Goal: Communication & Community: Participate in discussion

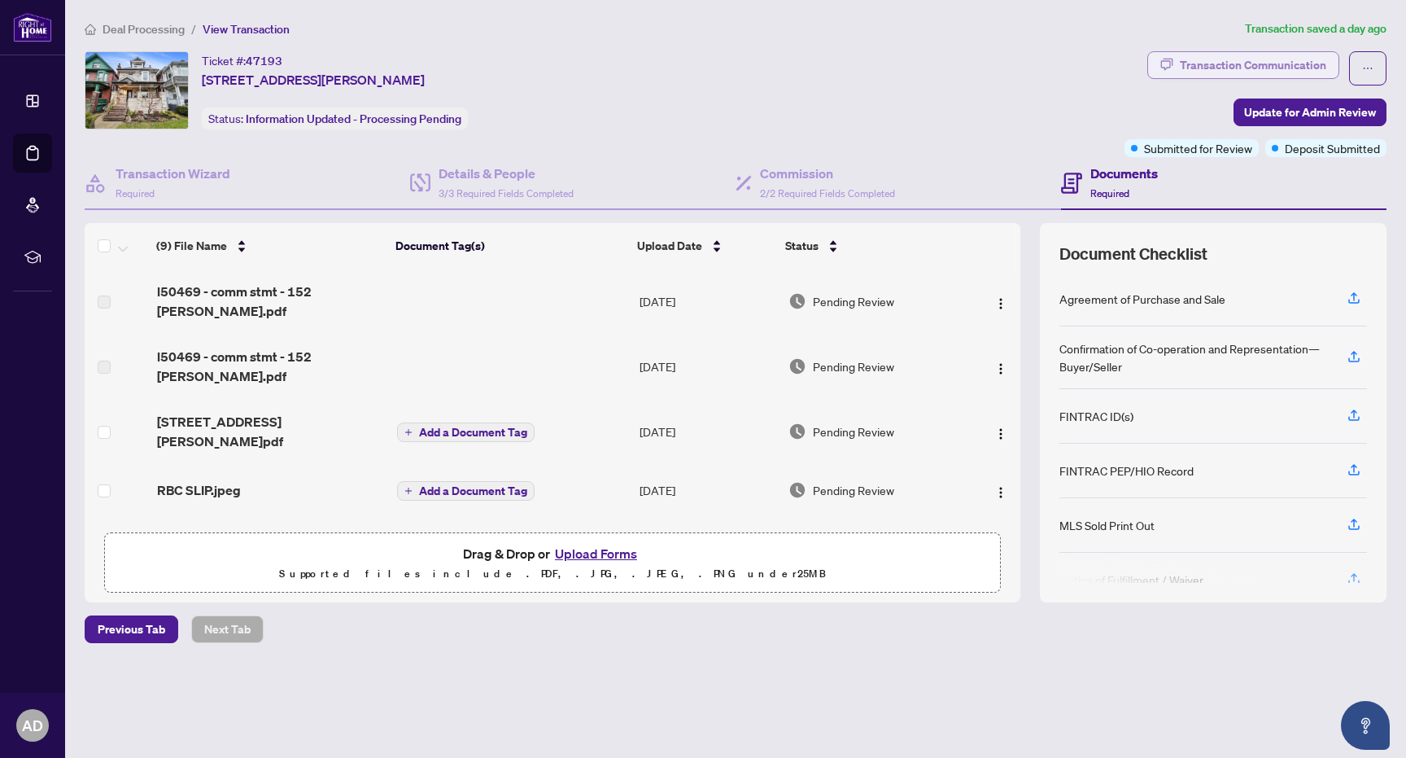
click at [1249, 62] on div "Transaction Communication" at bounding box center [1253, 65] width 146 height 26
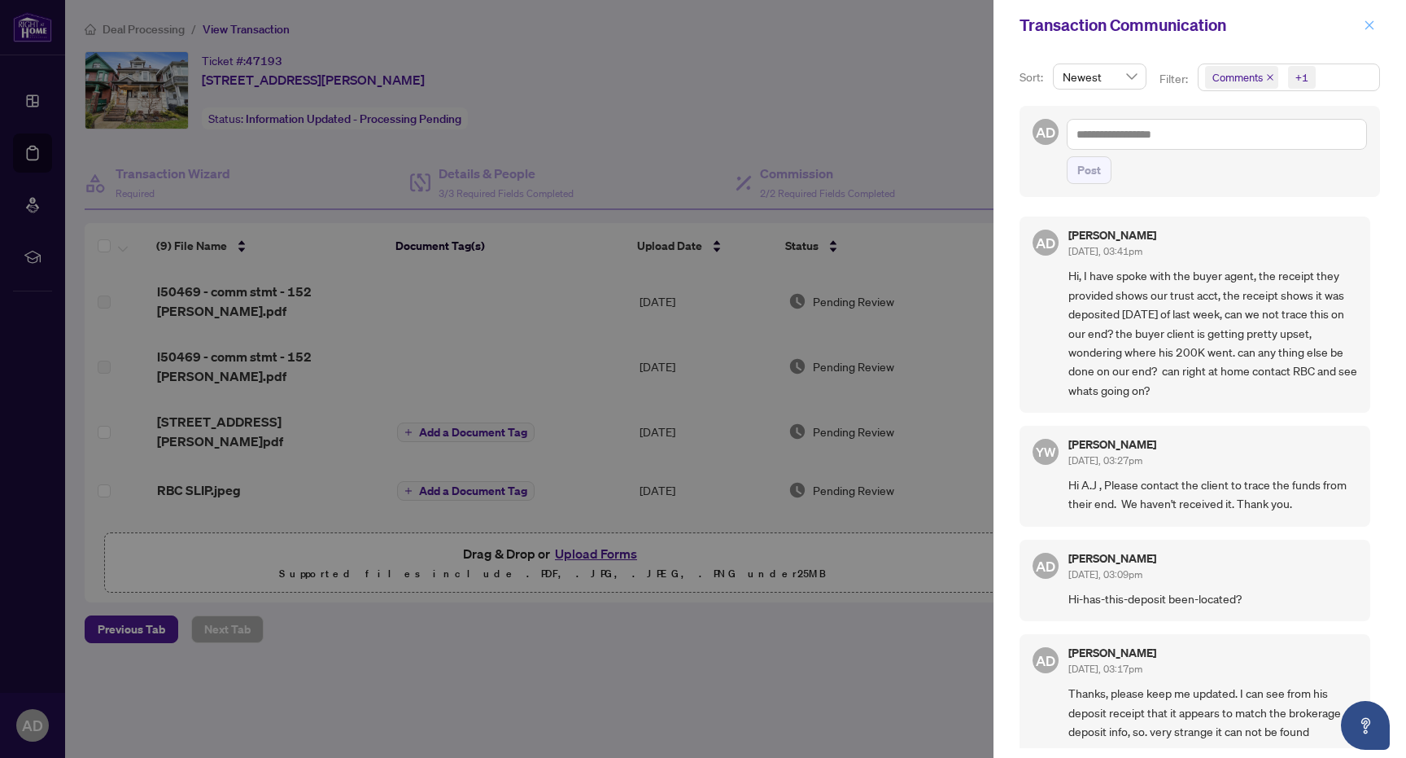
click at [1369, 21] on icon "close" at bounding box center [1369, 25] width 11 height 11
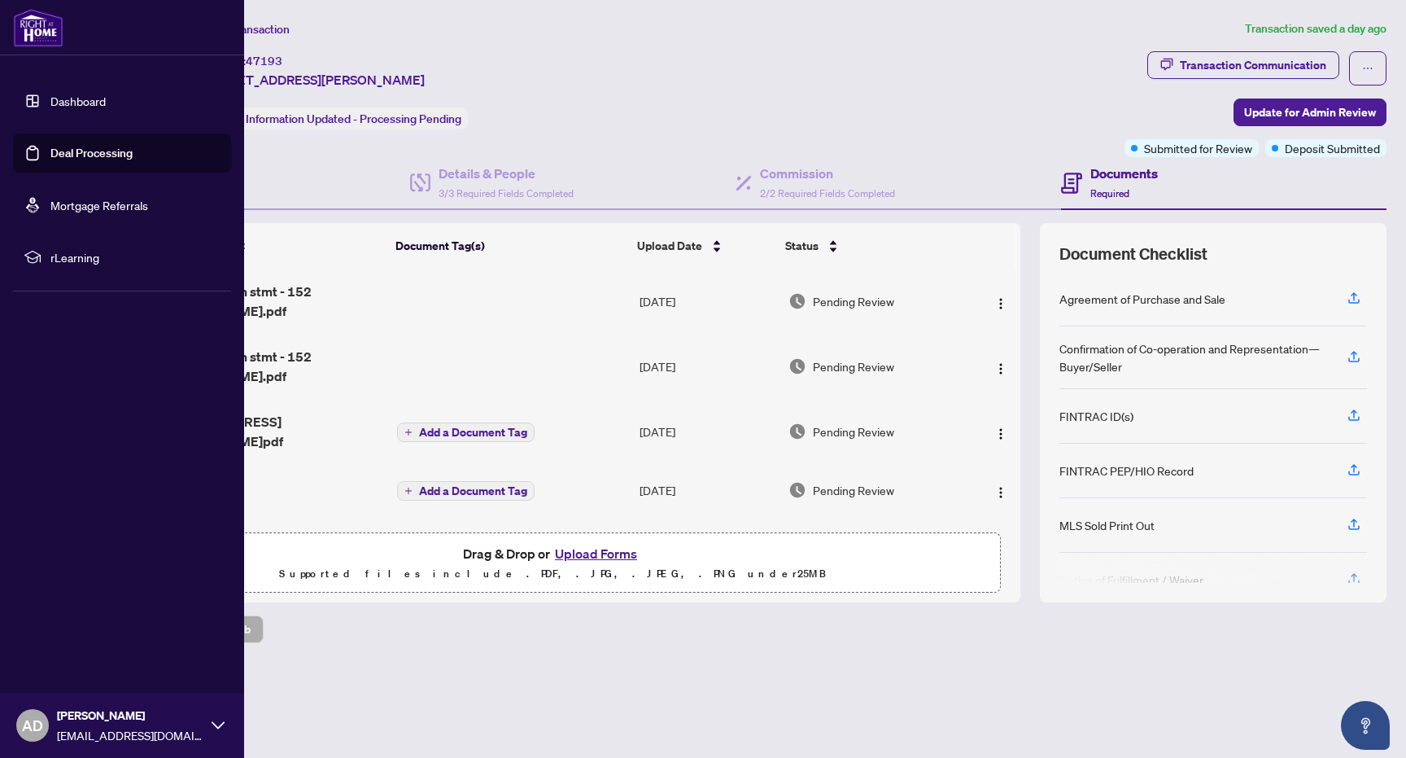
click at [71, 108] on link "Dashboard" at bounding box center [77, 101] width 55 height 15
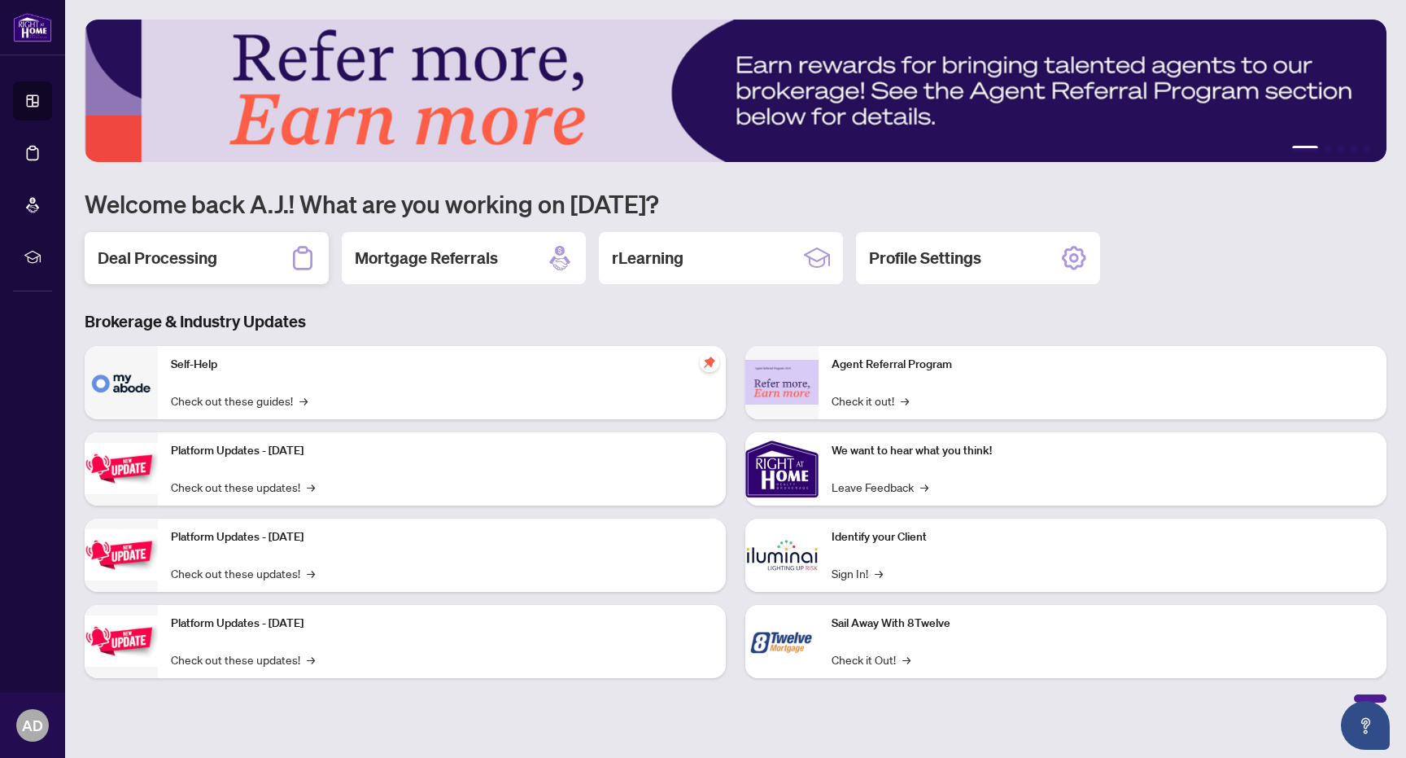
click at [217, 248] on div "Deal Processing" at bounding box center [207, 258] width 244 height 52
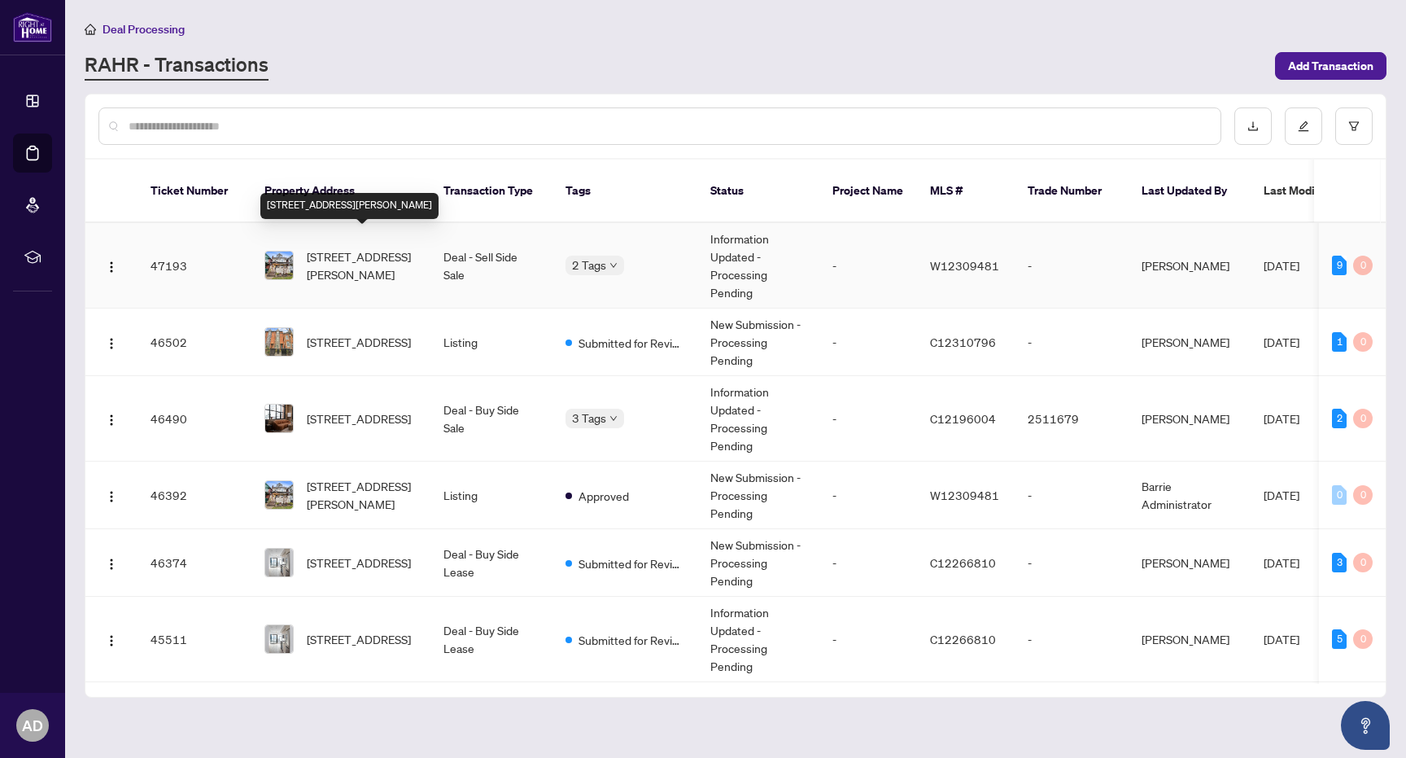
click at [365, 247] on span "[STREET_ADDRESS][PERSON_NAME]" at bounding box center [362, 265] width 111 height 36
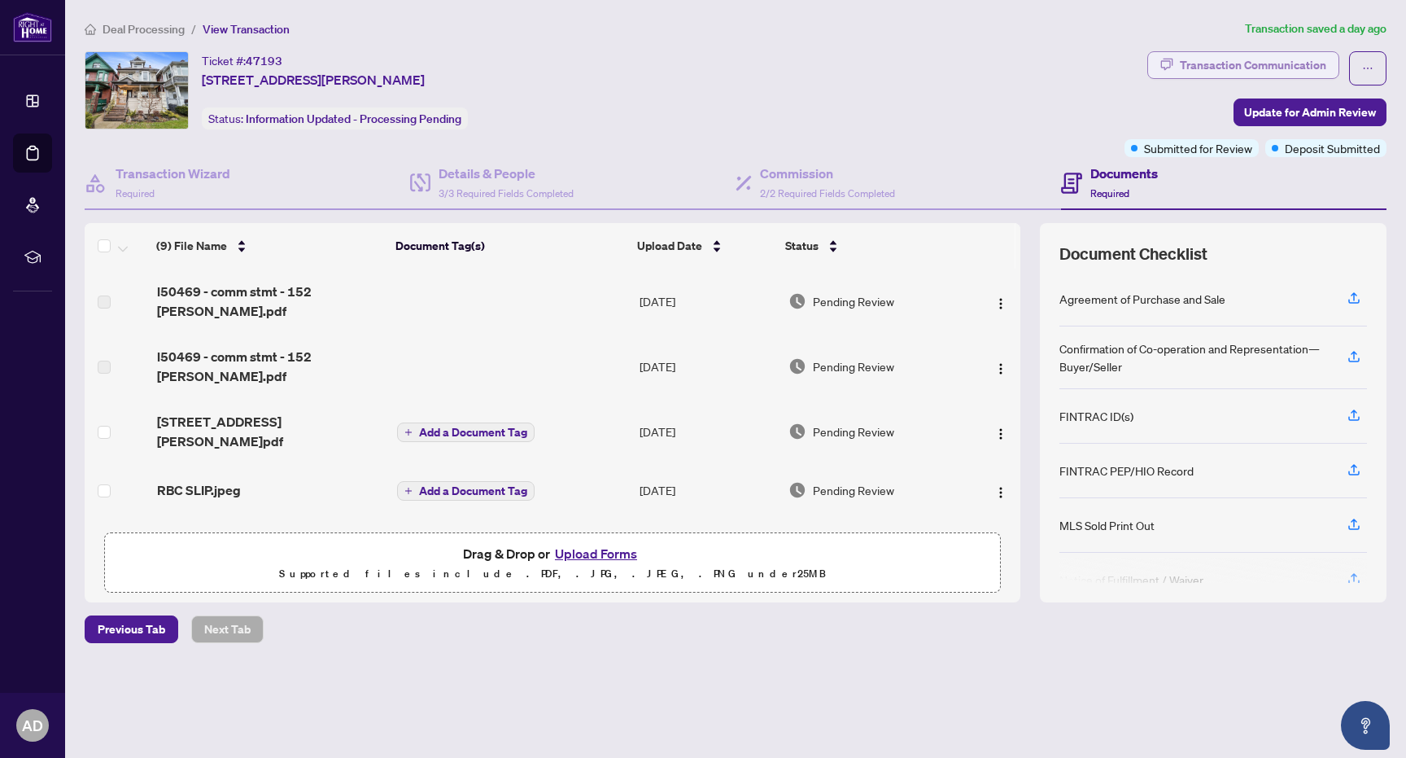
click at [1208, 61] on div "Transaction Communication" at bounding box center [1253, 65] width 146 height 26
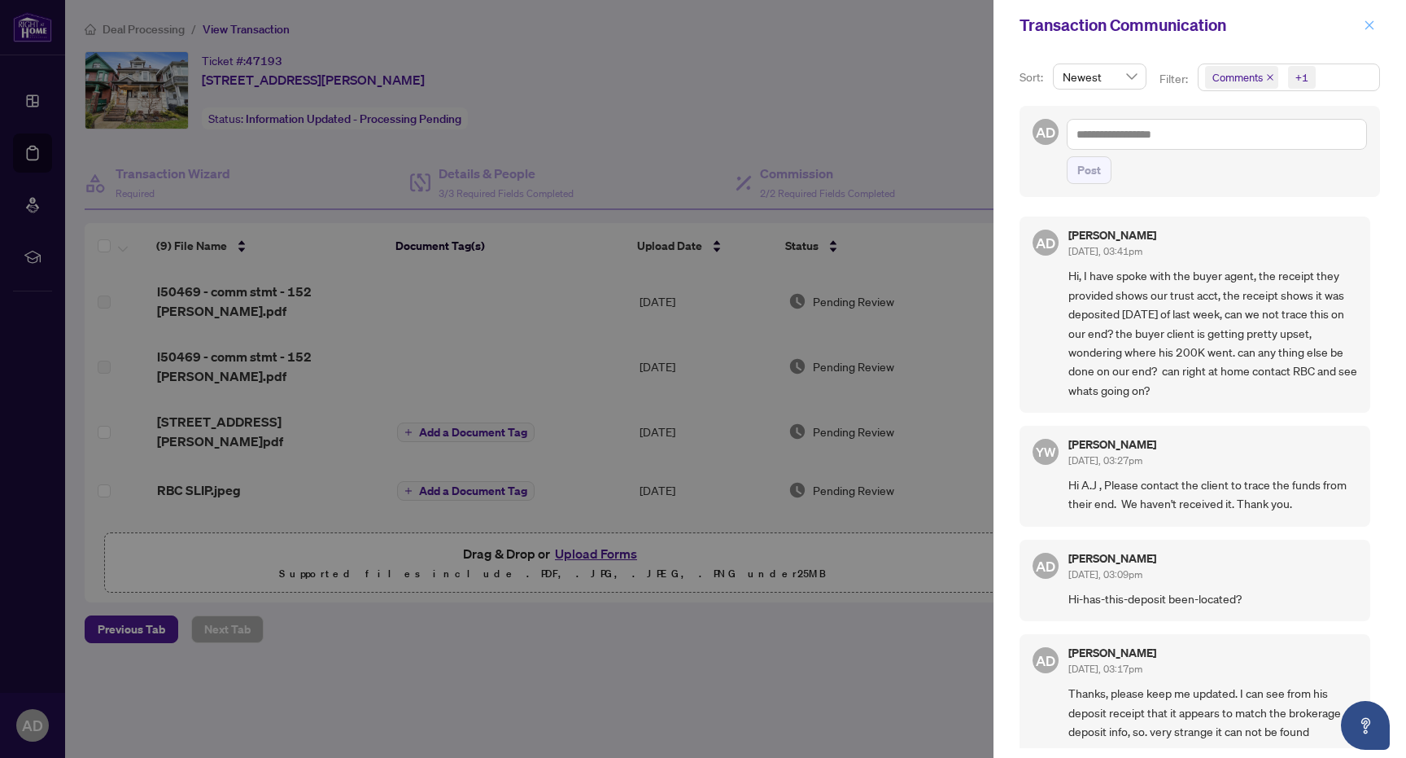
click at [1375, 23] on button "button" at bounding box center [1369, 25] width 21 height 20
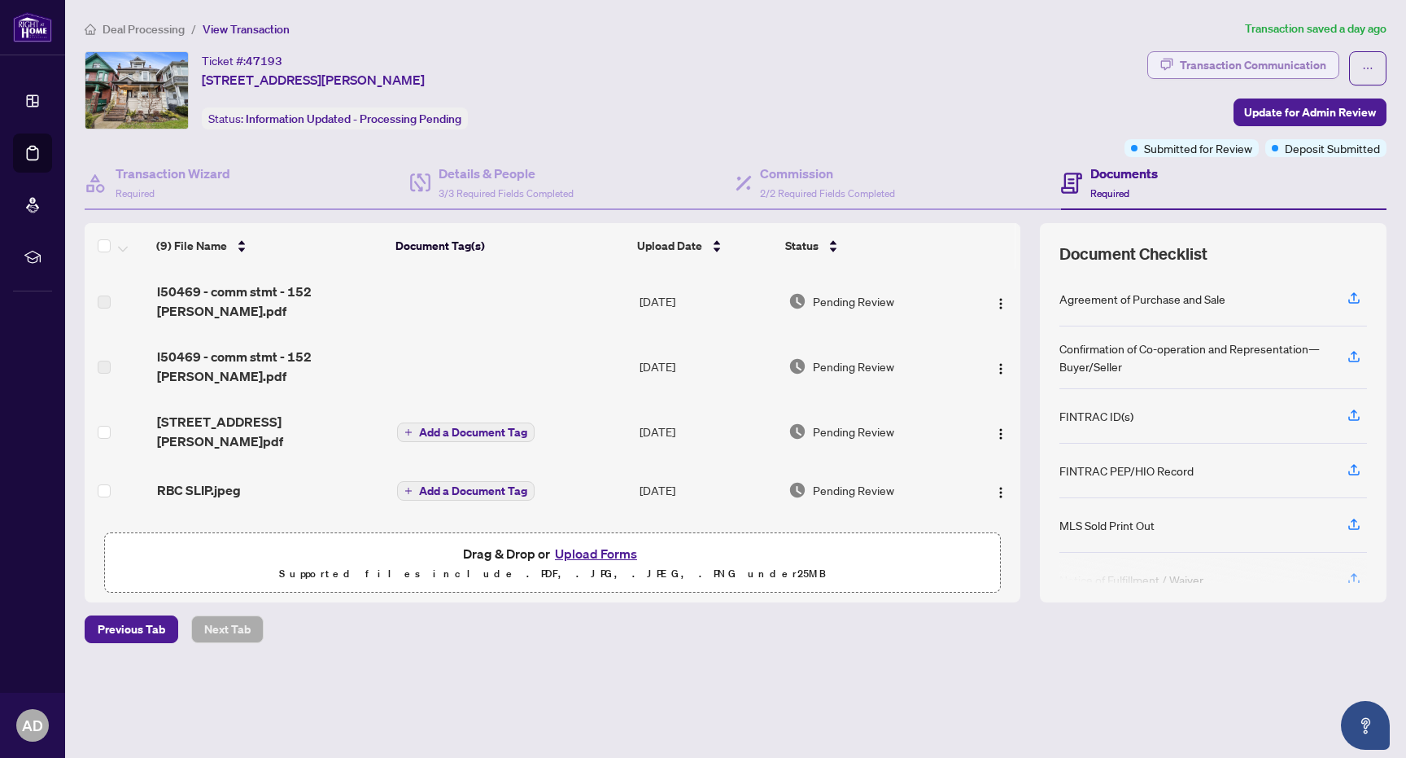
click at [1221, 66] on div "Transaction Communication" at bounding box center [1253, 65] width 146 height 26
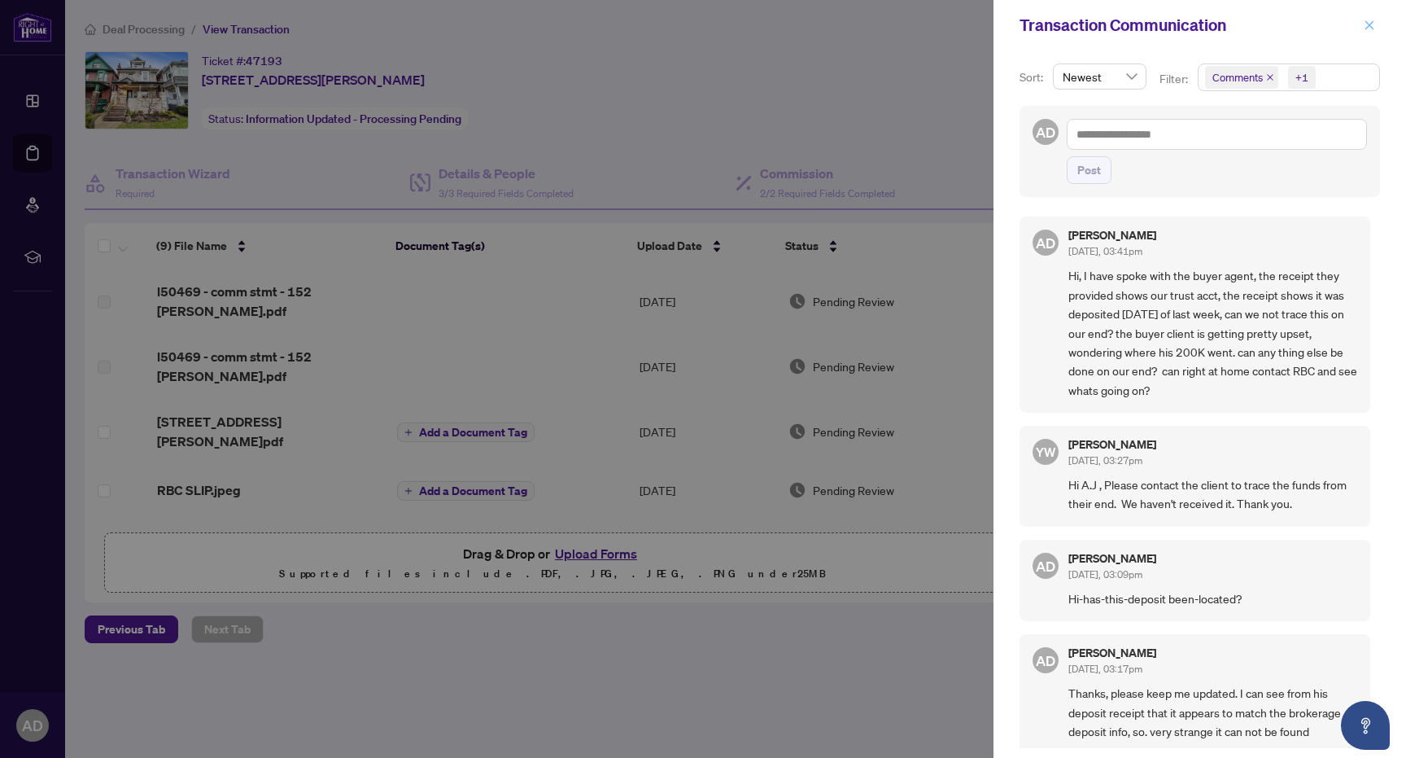
click at [1371, 20] on icon "close" at bounding box center [1369, 25] width 11 height 11
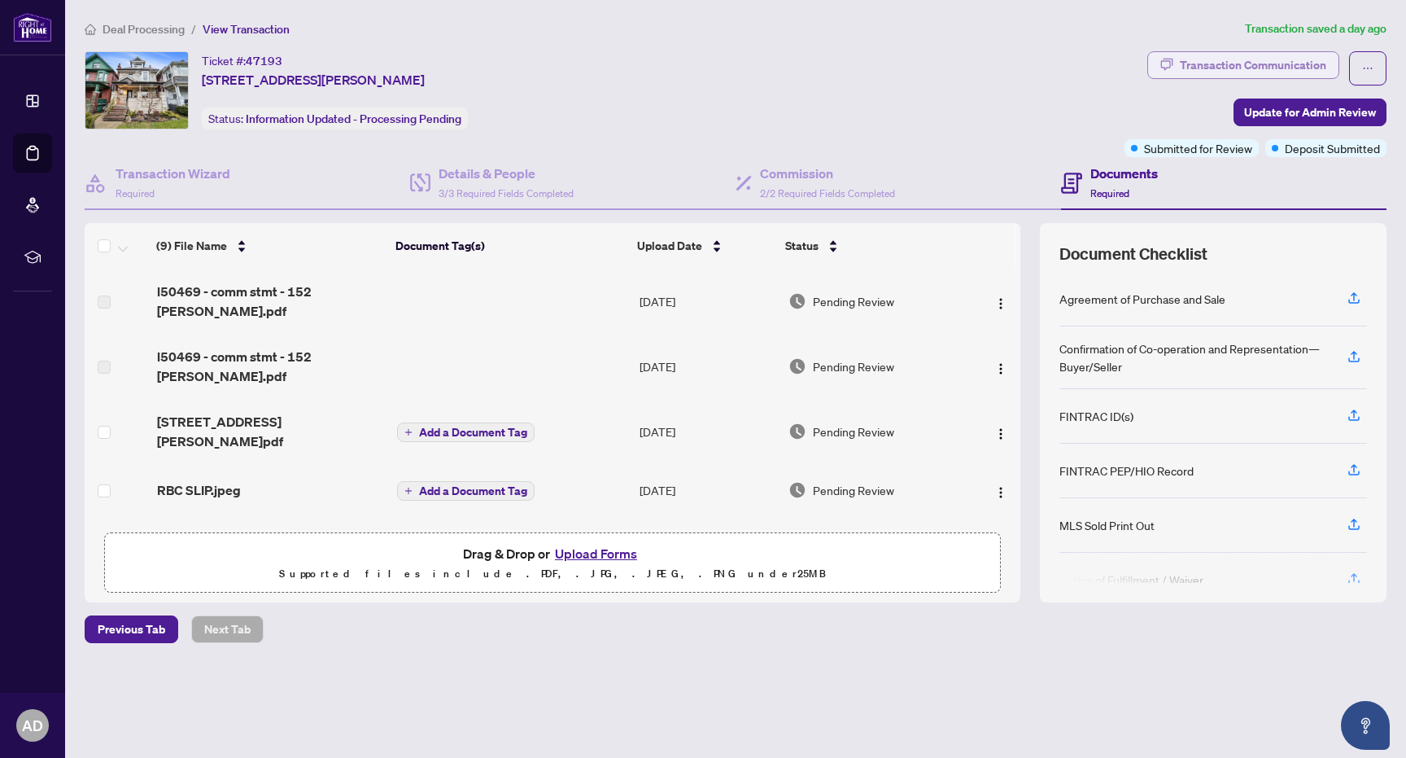
click at [1285, 58] on div "Transaction Communication" at bounding box center [1253, 65] width 146 height 26
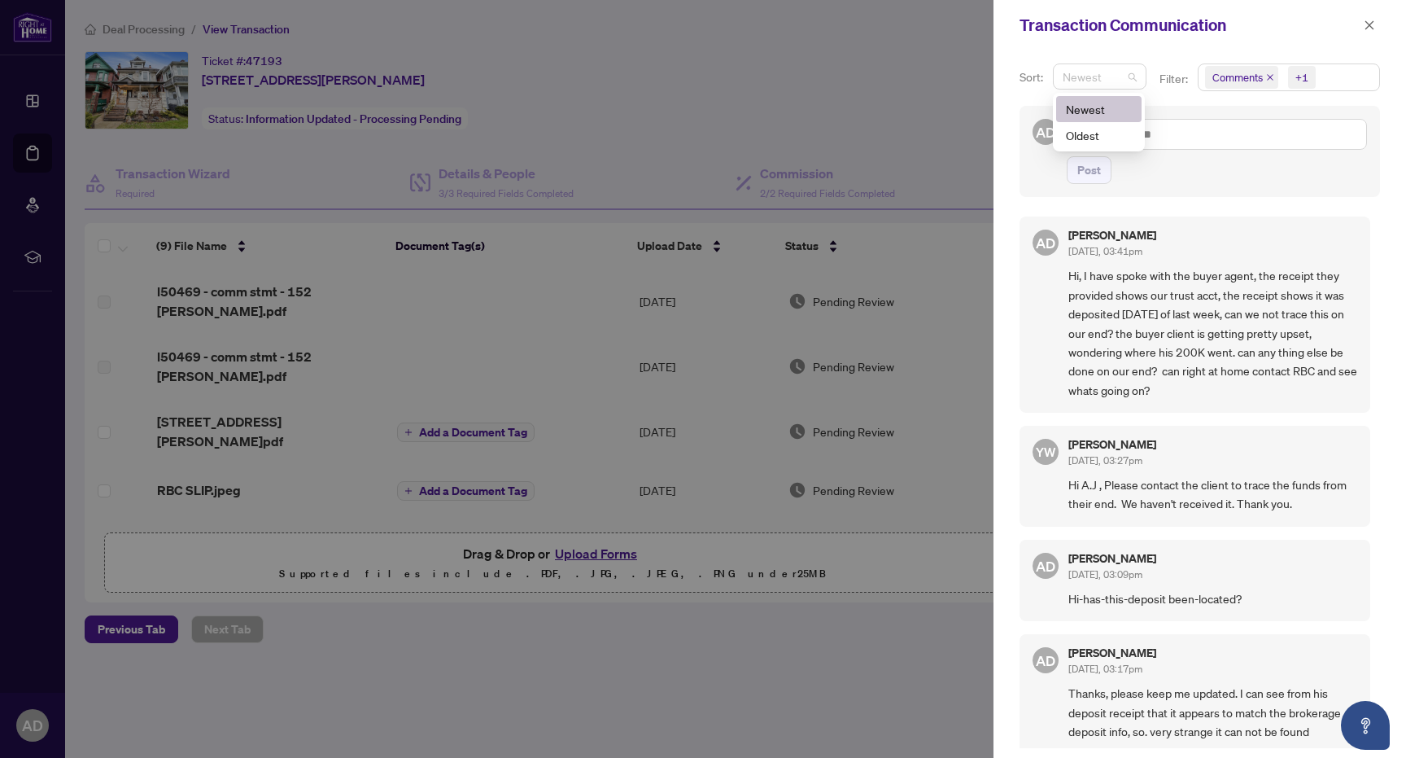
click at [1128, 81] on span "Newest" at bounding box center [1100, 76] width 74 height 24
click at [1116, 94] on div "desc asc Newest Oldest" at bounding box center [1099, 122] width 92 height 59
click at [1109, 100] on div "Newest" at bounding box center [1099, 109] width 66 height 18
click at [1343, 76] on span "Comments +1" at bounding box center [1289, 77] width 181 height 26
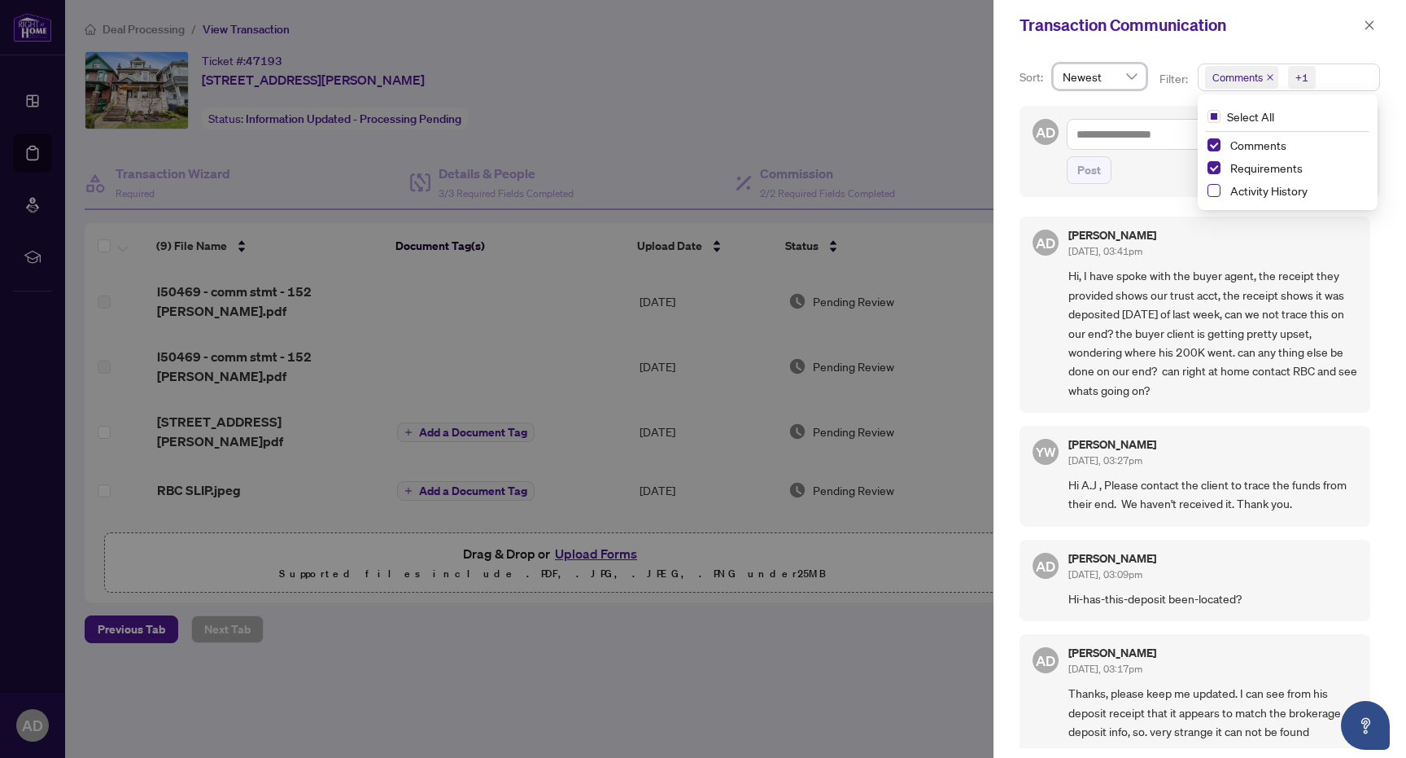
click at [1212, 190] on span "Select Activity History" at bounding box center [1214, 190] width 13 height 13
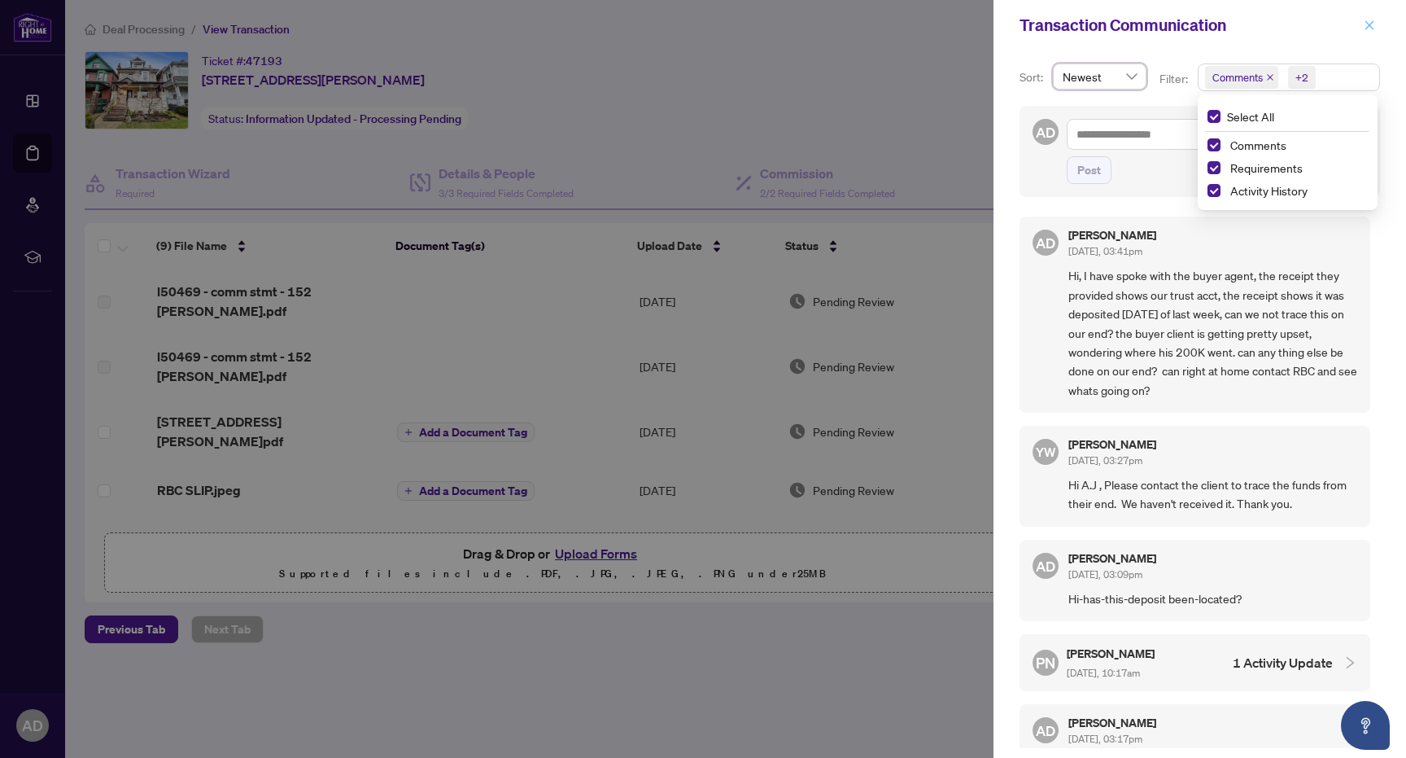
click at [1370, 29] on icon "close" at bounding box center [1369, 25] width 11 height 11
